Goal: Information Seeking & Learning: Check status

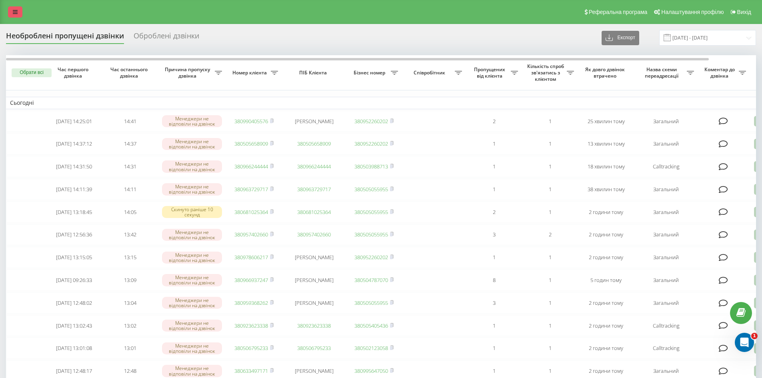
click at [13, 13] on icon at bounding box center [15, 12] width 5 height 6
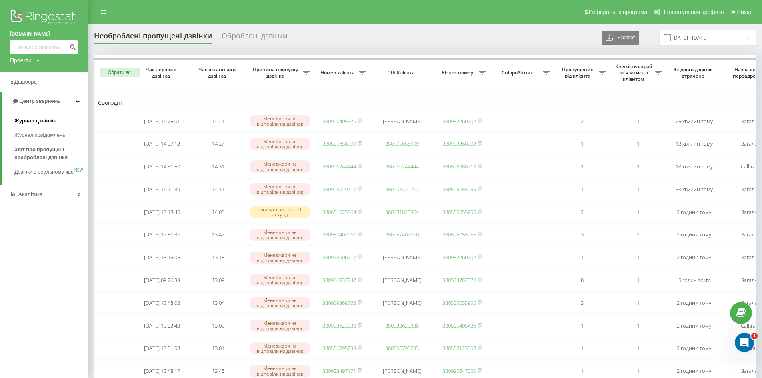
click at [41, 118] on span "Журнал дзвінків" at bounding box center [35, 121] width 42 height 8
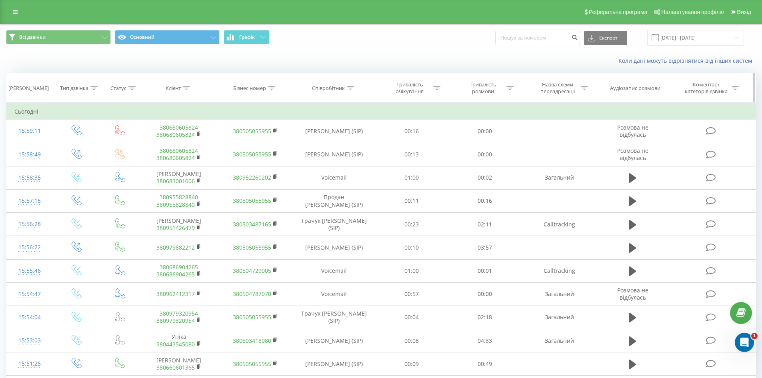
click at [344, 89] on div "Співробітник" at bounding box center [328, 88] width 33 height 7
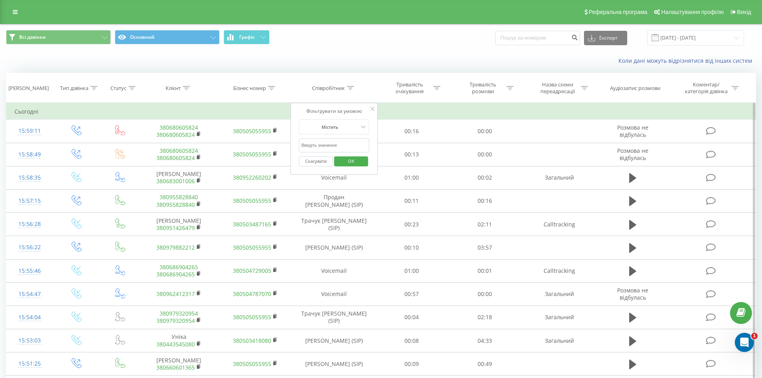
drag, startPoint x: 327, startPoint y: 142, endPoint x: 328, endPoint y: 148, distance: 5.2
click at [327, 142] on input "text" at bounding box center [334, 145] width 70 height 14
type input "лупуляк"
click at [354, 161] on span "OK" at bounding box center [351, 161] width 22 height 12
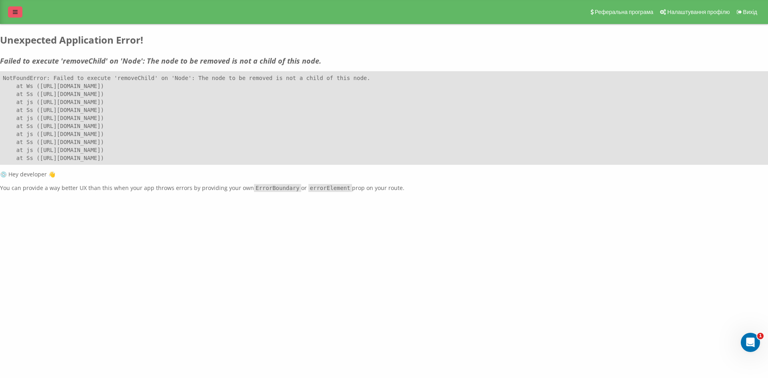
click at [18, 14] on link at bounding box center [15, 11] width 14 height 11
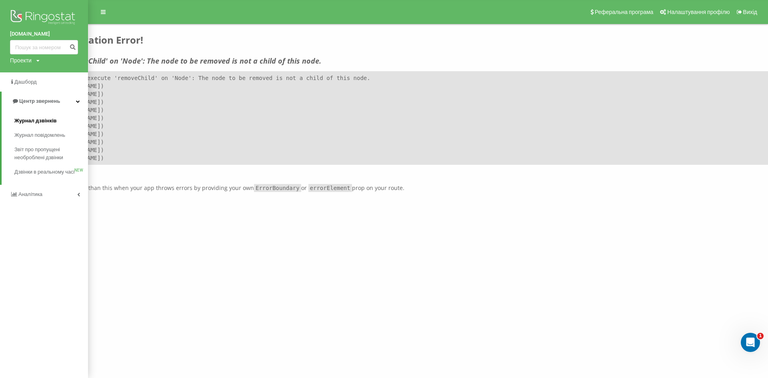
click at [45, 120] on span "Журнал дзвінків" at bounding box center [35, 121] width 42 height 8
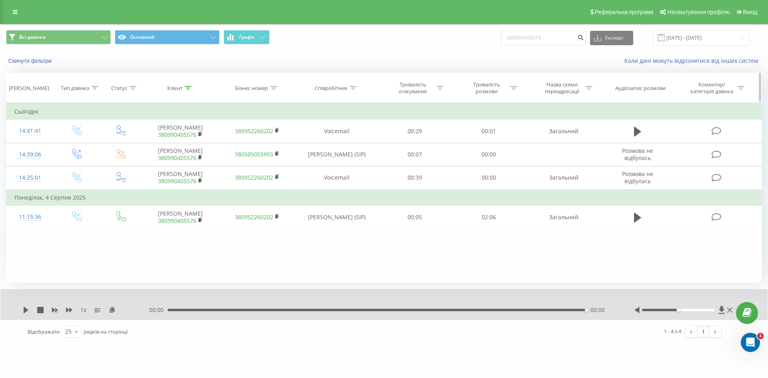
click at [339, 88] on div "Співробітник" at bounding box center [331, 88] width 33 height 7
click at [342, 144] on input "text" at bounding box center [337, 145] width 70 height 14
type input "лупуляк"
click at [350, 162] on span "OK" at bounding box center [353, 161] width 22 height 12
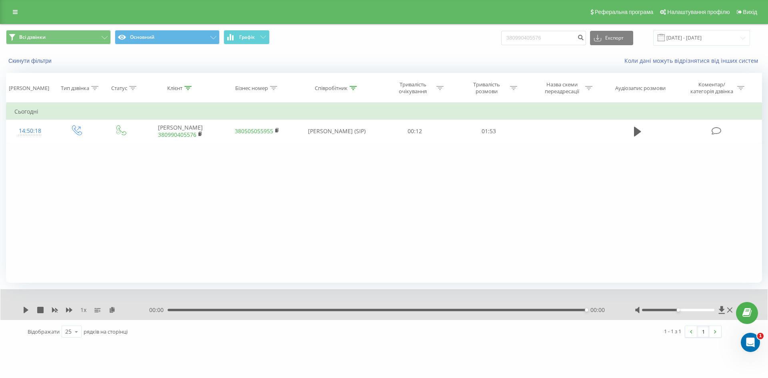
click at [251, 158] on div "Фільтрувати за умовою Дорівнює Введіть значення Скасувати OK Фільтрувати за умо…" at bounding box center [384, 193] width 756 height 180
click at [17, 11] on icon at bounding box center [15, 12] width 5 height 6
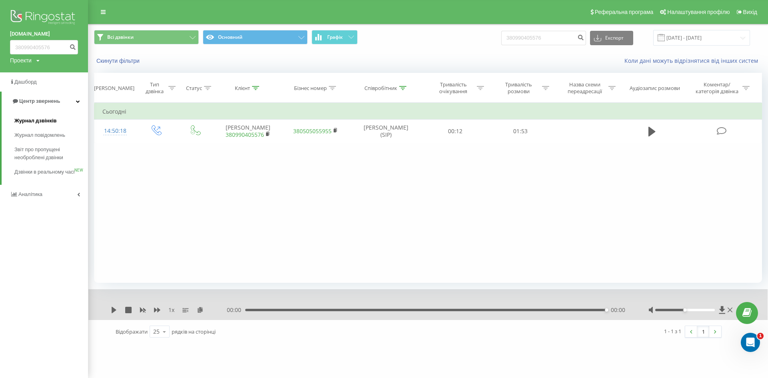
click at [41, 120] on span "Журнал дзвінків" at bounding box center [35, 121] width 42 height 8
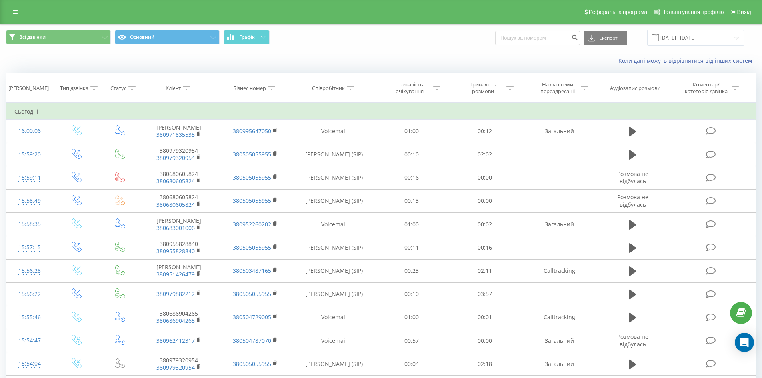
click at [362, 51] on div "Коли дані можуть відрізнятися вiд інших систем" at bounding box center [380, 60] width 761 height 19
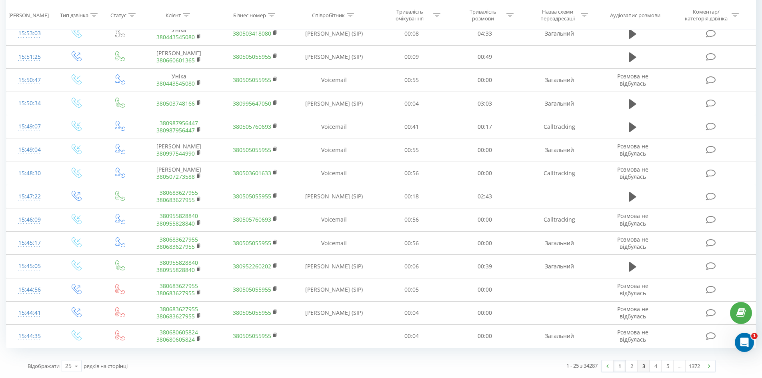
click at [639, 368] on link "3" at bounding box center [644, 365] width 12 height 11
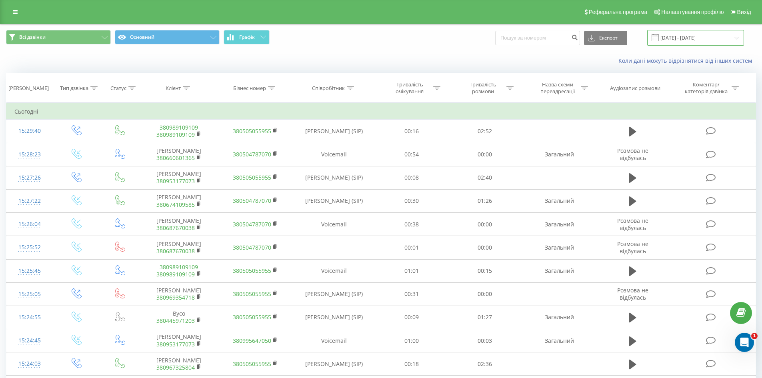
click at [674, 38] on input "[DATE] - [DATE]" at bounding box center [695, 38] width 97 height 16
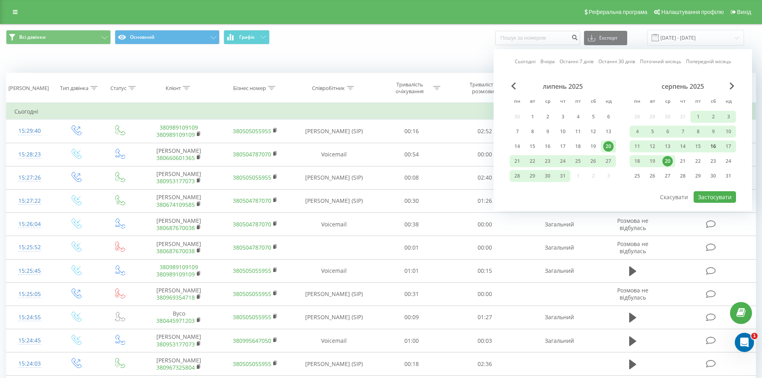
click at [712, 145] on div "16" at bounding box center [713, 146] width 10 height 10
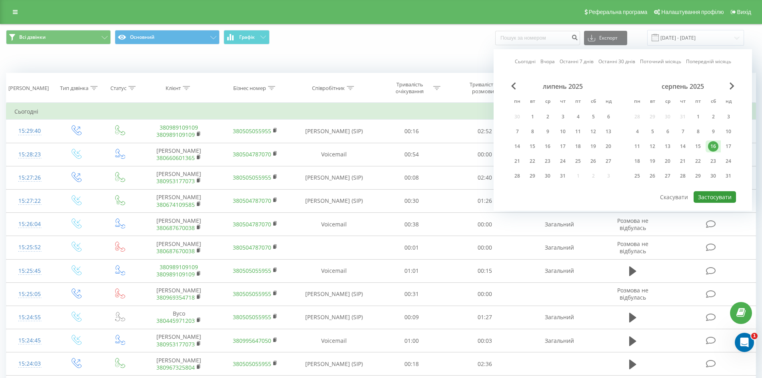
click at [728, 196] on button "Застосувати" at bounding box center [715, 197] width 42 height 12
type input "16.08.2025 - 16.08.2025"
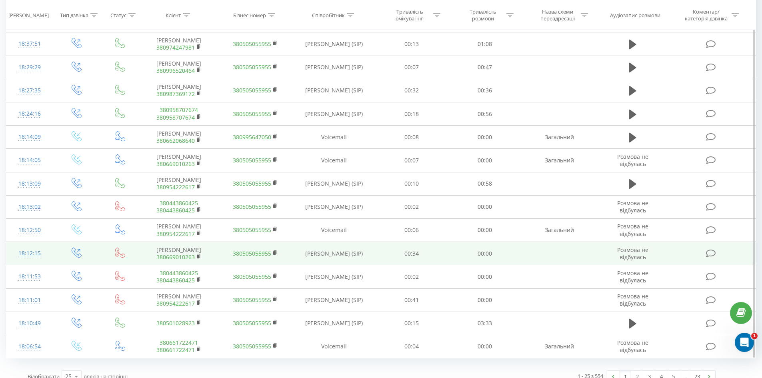
scroll to position [354, 0]
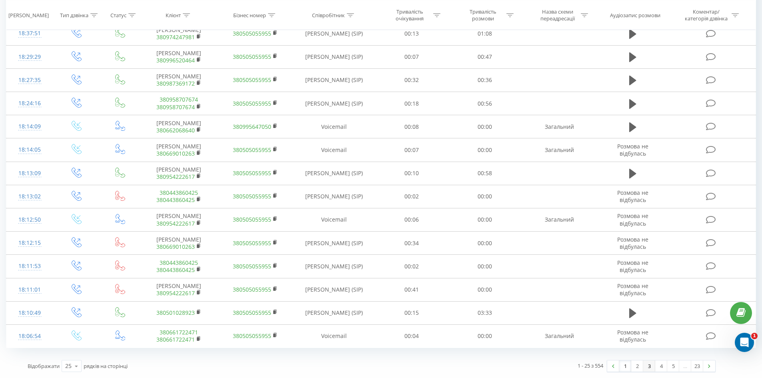
click at [647, 366] on link "3" at bounding box center [649, 365] width 12 height 11
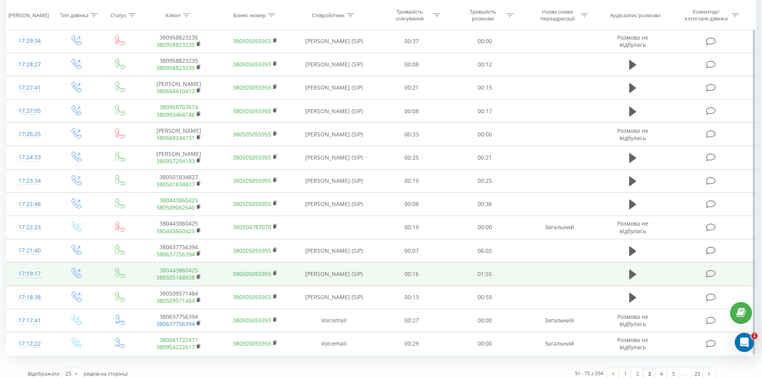
scroll to position [354, 0]
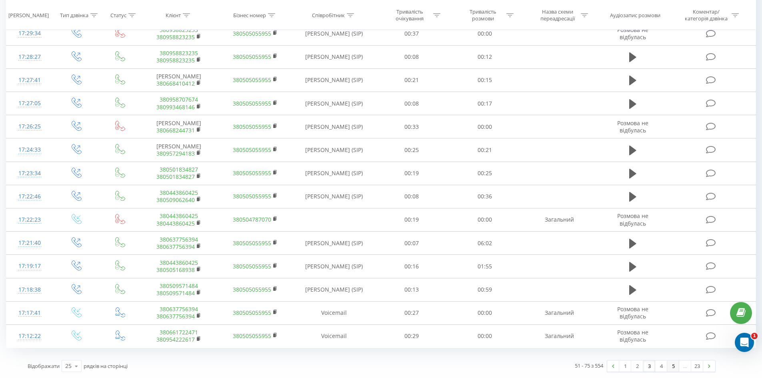
click at [673, 367] on link "5" at bounding box center [673, 365] width 12 height 11
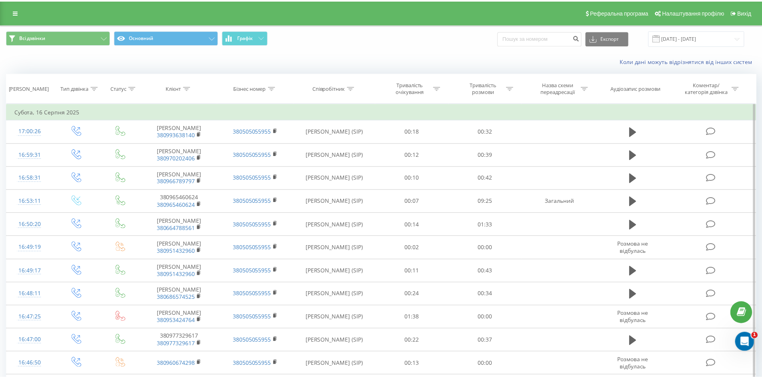
scroll to position [354, 0]
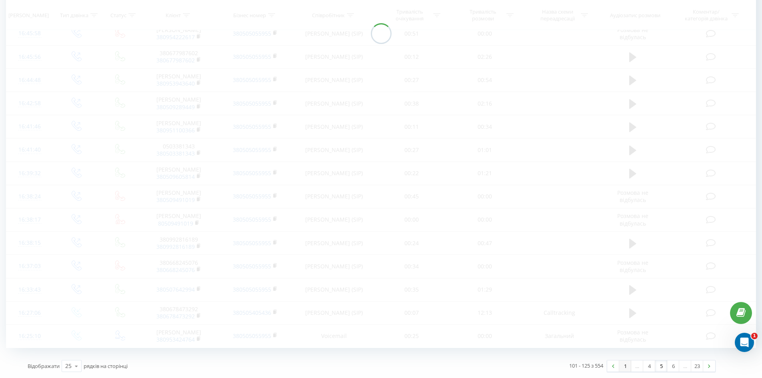
click at [623, 364] on link "1" at bounding box center [625, 365] width 12 height 11
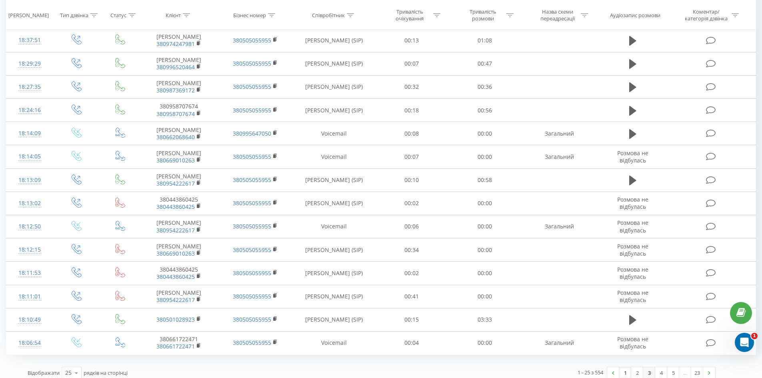
scroll to position [354, 0]
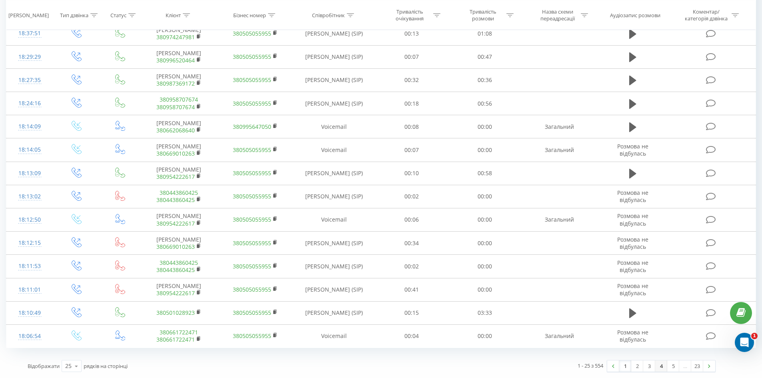
click at [664, 367] on link "4" at bounding box center [661, 365] width 12 height 11
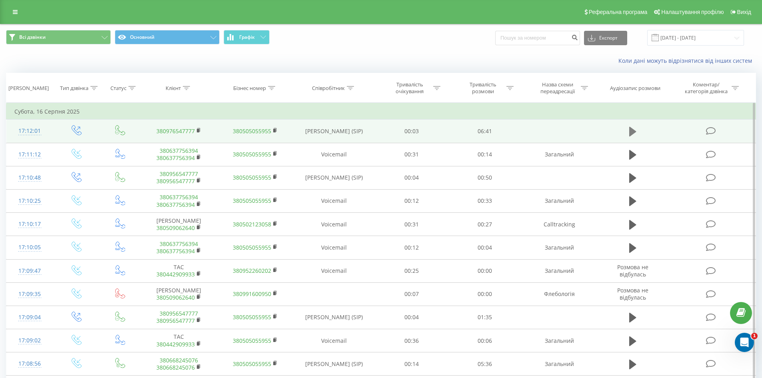
click at [630, 130] on icon at bounding box center [632, 132] width 7 height 10
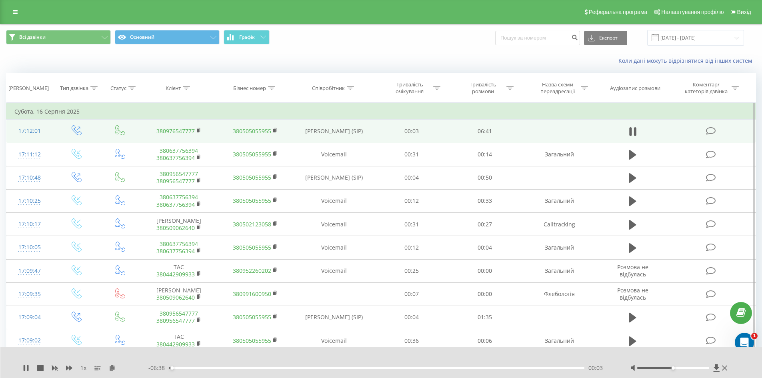
click at [26, 364] on div "1 x" at bounding box center [86, 368] width 126 height 8
click at [28, 369] on icon at bounding box center [28, 368] width 2 height 6
click at [688, 38] on input "16.08.2025 - 16.08.2025" at bounding box center [695, 38] width 97 height 16
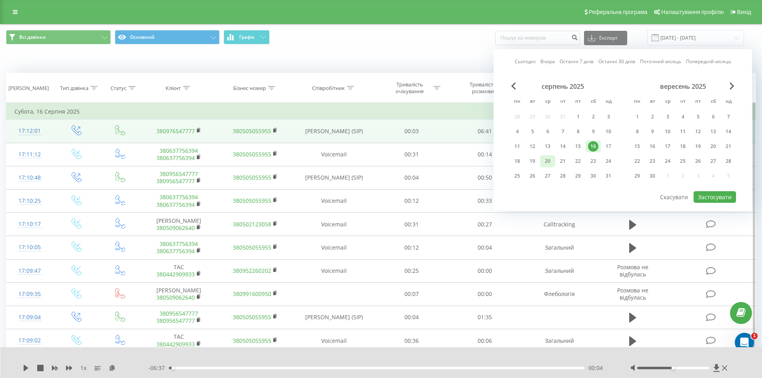
click at [552, 164] on div "20" at bounding box center [547, 161] width 10 height 10
click at [713, 199] on button "Застосувати" at bounding box center [715, 197] width 42 height 12
type input "20.08.2025 - 20.08.2025"
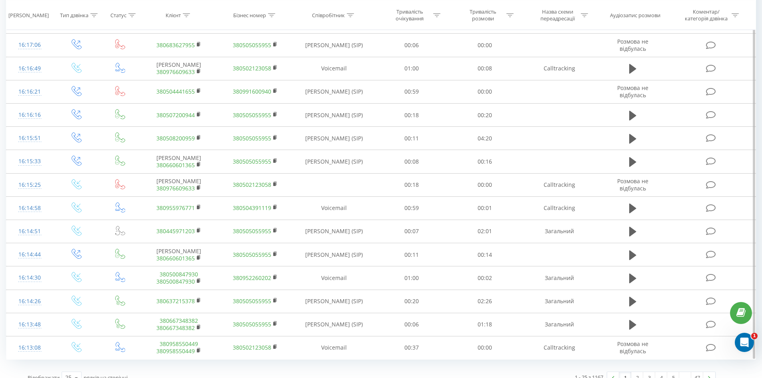
scroll to position [354, 0]
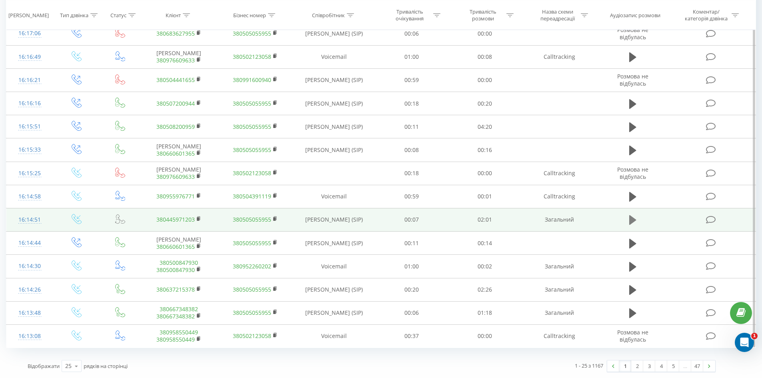
click at [630, 221] on icon at bounding box center [632, 220] width 7 height 10
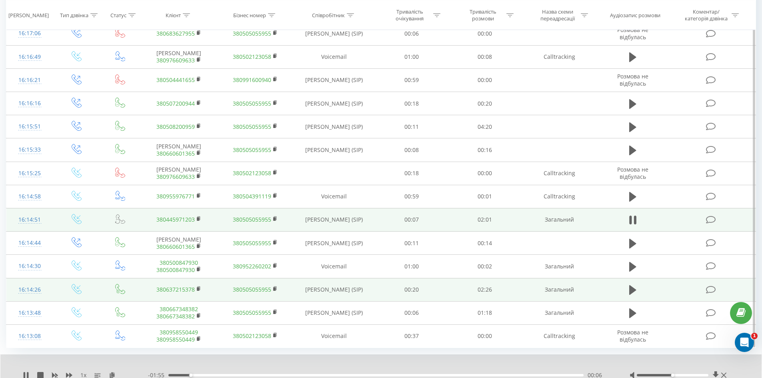
scroll to position [384, 0]
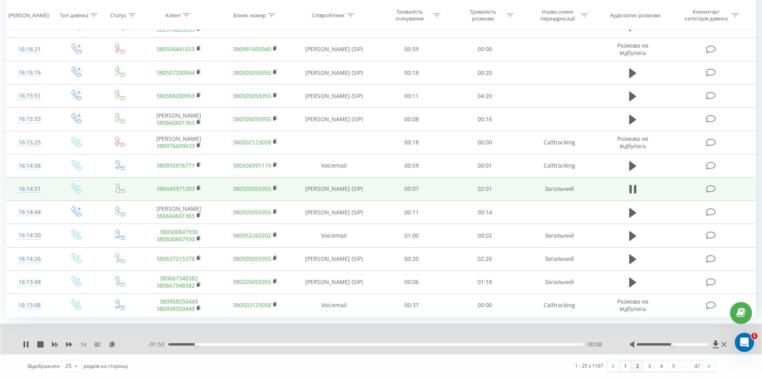
click at [634, 367] on link "2" at bounding box center [637, 365] width 12 height 11
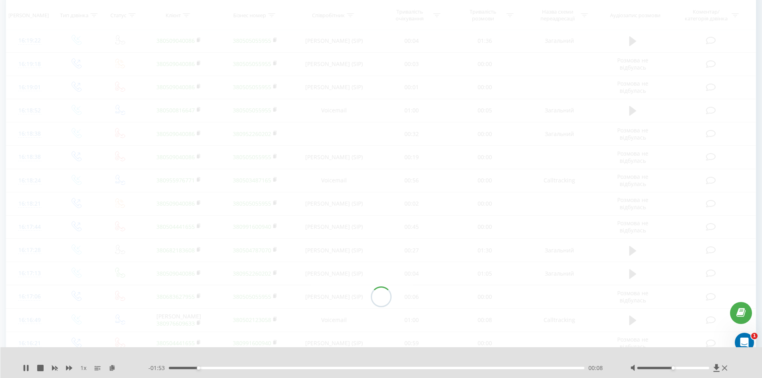
scroll to position [53, 0]
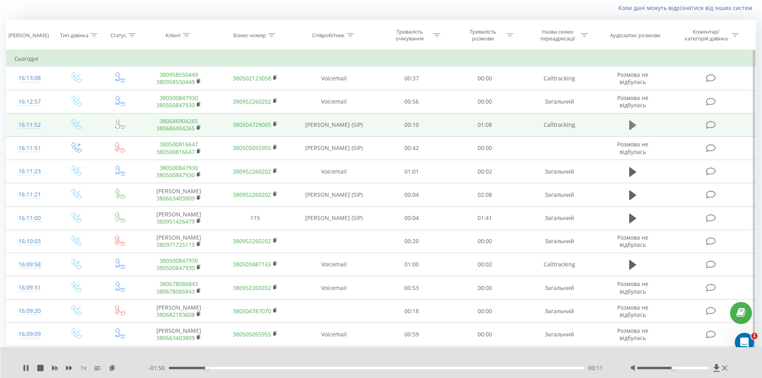
click at [631, 124] on icon at bounding box center [632, 125] width 7 height 10
drag, startPoint x: 192, startPoint y: 372, endPoint x: 198, endPoint y: 369, distance: 5.9
click at [193, 371] on div "- 01:07 00:01 00:01" at bounding box center [379, 368] width 462 height 8
click at [200, 368] on div "00:01" at bounding box center [377, 368] width 416 height 2
click at [198, 126] on icon at bounding box center [199, 127] width 3 height 4
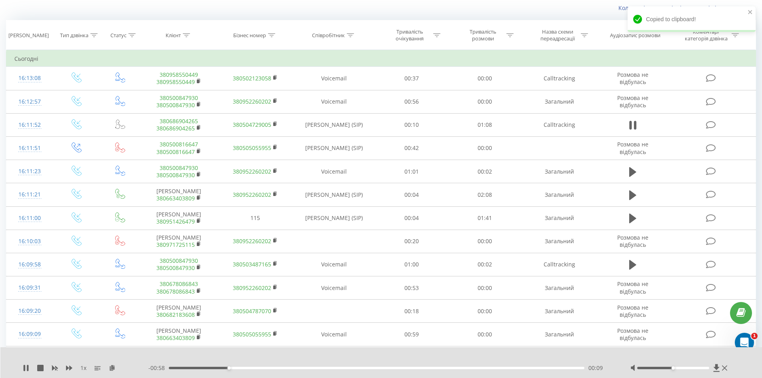
click at [19, 369] on div "1 x - 00:58 00:09 00:09" at bounding box center [381, 362] width 762 height 31
drag, startPoint x: 26, startPoint y: 369, endPoint x: 27, endPoint y: 352, distance: 16.8
click at [26, 369] on icon at bounding box center [26, 368] width 6 height 6
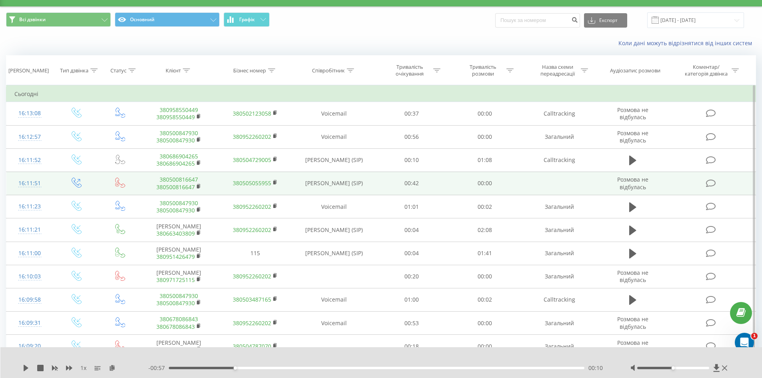
scroll to position [0, 0]
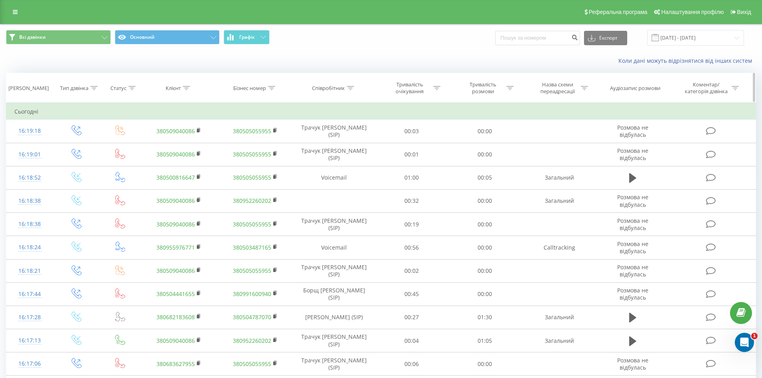
click at [325, 85] on div "Співробітник" at bounding box center [328, 88] width 33 height 7
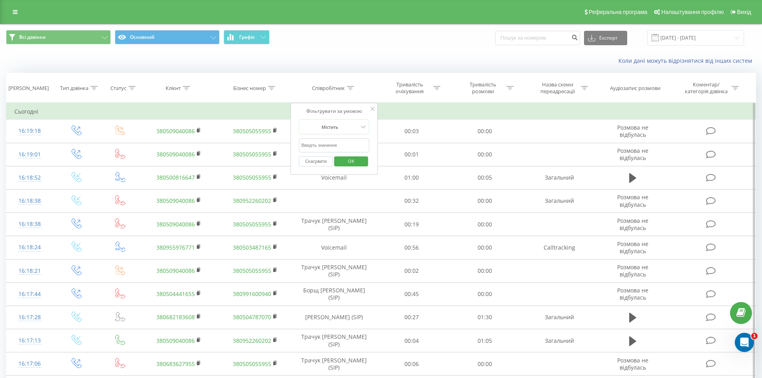
click at [328, 139] on input "text" at bounding box center [334, 145] width 70 height 14
type input "лупуляк"
click at [347, 162] on span "OK" at bounding box center [351, 161] width 22 height 12
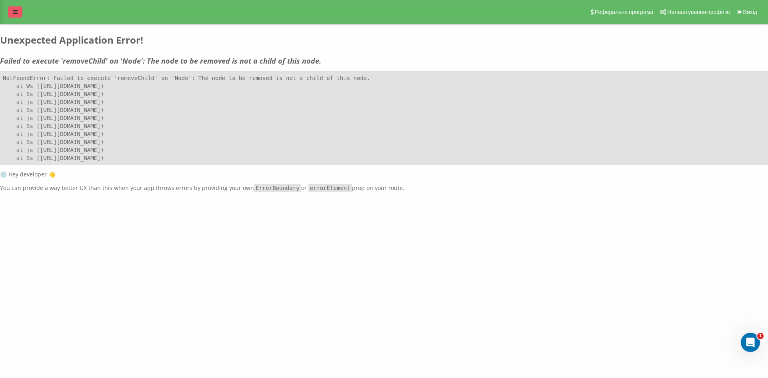
click at [12, 11] on link at bounding box center [15, 11] width 14 height 11
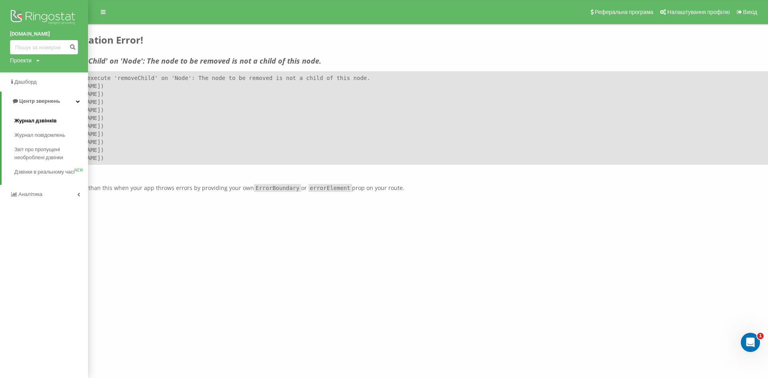
drag, startPoint x: 41, startPoint y: 116, endPoint x: 48, endPoint y: 115, distance: 7.0
click at [40, 116] on link "Журнал дзвінків" at bounding box center [51, 121] width 74 height 14
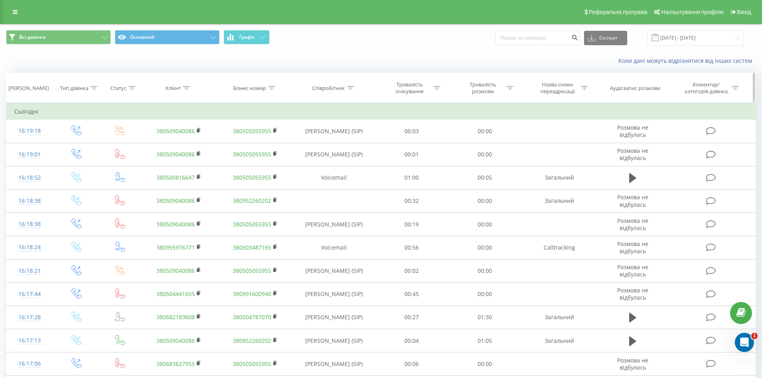
click at [326, 85] on div "Співробітник" at bounding box center [328, 88] width 33 height 7
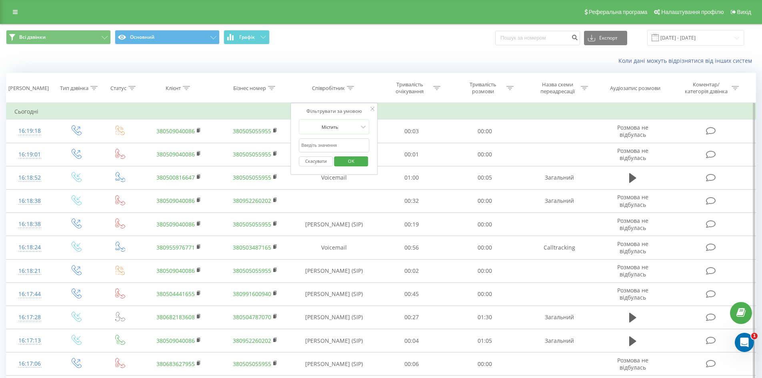
click at [330, 147] on input "text" at bounding box center [334, 145] width 70 height 14
type input "лупуляк"
click at [349, 164] on span "OK" at bounding box center [351, 161] width 22 height 12
